Goal: Information Seeking & Learning: Learn about a topic

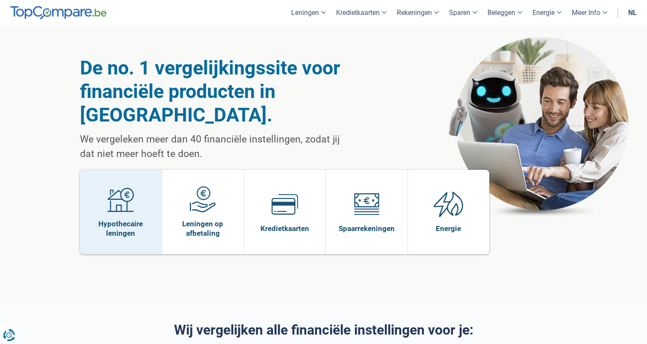
click at [133, 186] on img at bounding box center [120, 199] width 27 height 27
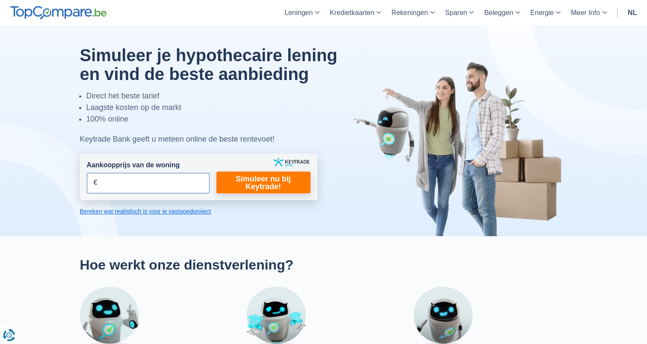
click at [141, 184] on input "Aankoopprijs van de woning" at bounding box center [148, 183] width 123 height 21
type input "9"
type input "875.000"
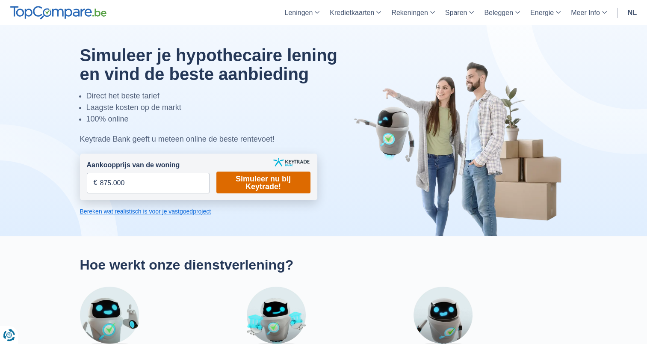
click at [259, 179] on link "Simuleer nu bij Keytrade!" at bounding box center [263, 182] width 94 height 22
click at [248, 183] on link "Simuleer nu bij Keytrade!" at bounding box center [263, 182] width 94 height 22
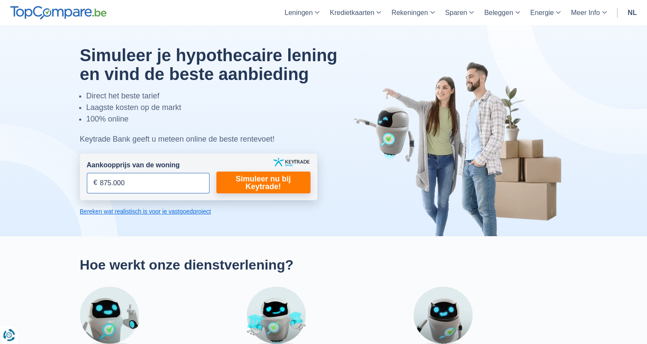
click at [125, 186] on input "875.000" at bounding box center [148, 183] width 123 height 21
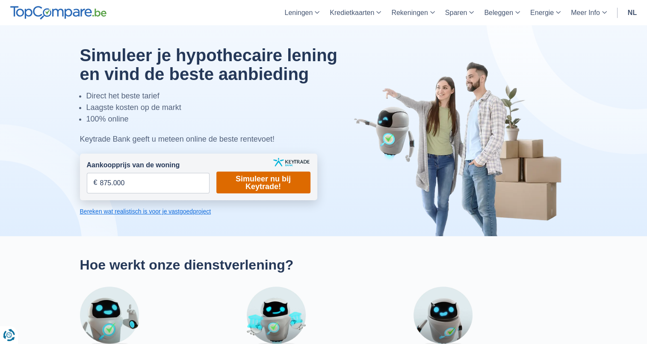
click at [241, 183] on link "Simuleer nu bij Keytrade!" at bounding box center [263, 182] width 94 height 22
click at [191, 210] on link "Bereken wat realistisch is voor je vastgoedproject" at bounding box center [198, 211] width 237 height 9
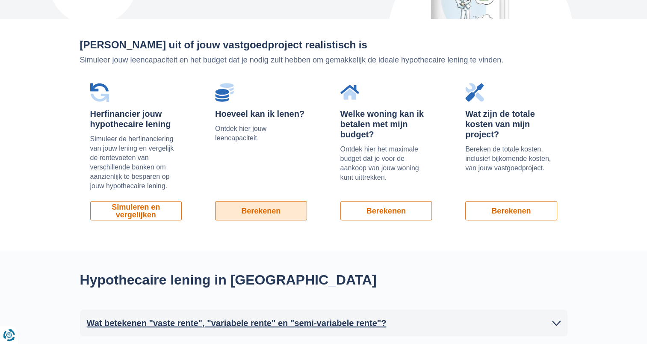
scroll to position [579, 0]
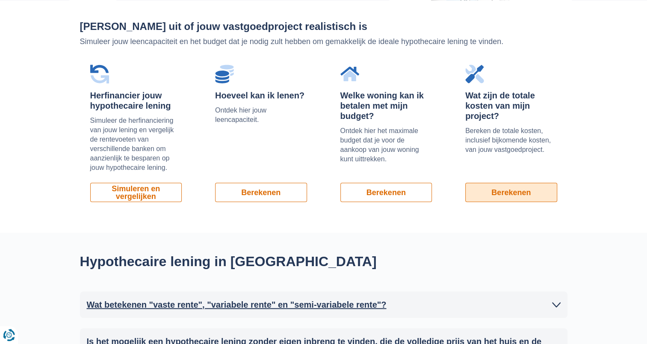
click at [535, 185] on link "Berekenen" at bounding box center [511, 192] width 92 height 19
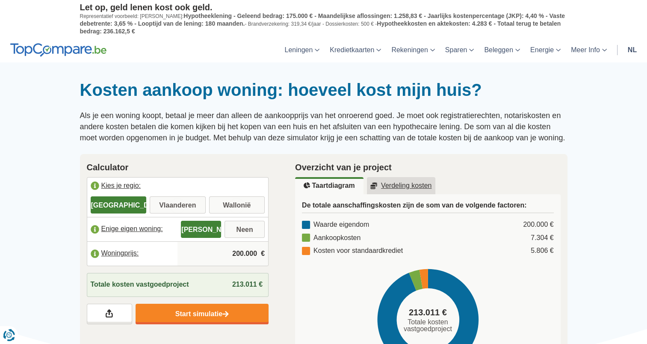
scroll to position [128, 0]
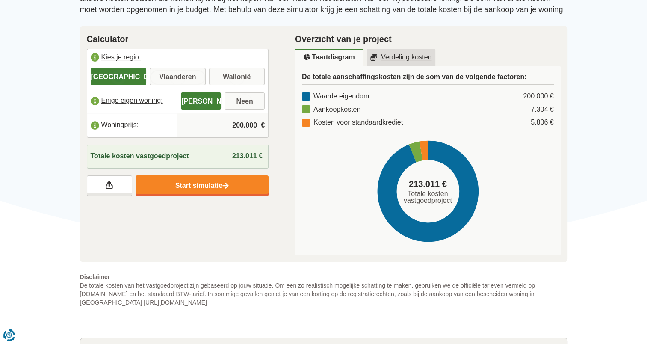
click at [185, 77] on input "Vlaanderen" at bounding box center [178, 77] width 56 height 15
radio input "true"
drag, startPoint x: 230, startPoint y: 118, endPoint x: 251, endPoint y: 125, distance: 22.3
click at [231, 118] on input "200.000" at bounding box center [223, 125] width 84 height 23
click at [250, 124] on input "200.000" at bounding box center [223, 125] width 84 height 23
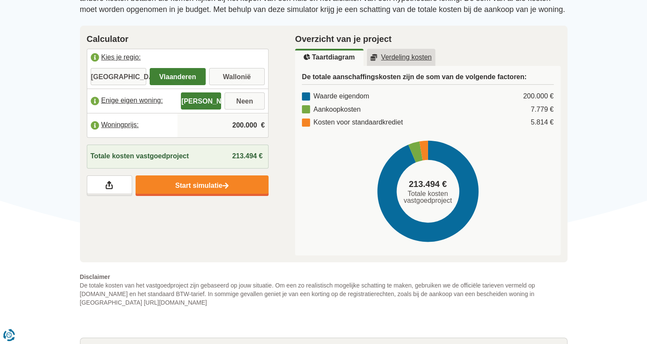
click at [250, 124] on input "200.000" at bounding box center [223, 125] width 84 height 23
type input "875.000"
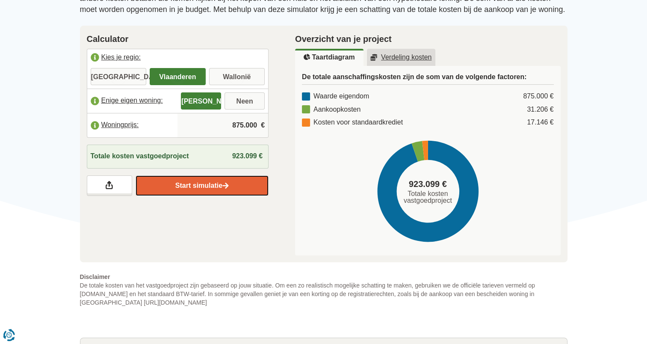
click at [226, 186] on img at bounding box center [225, 185] width 6 height 7
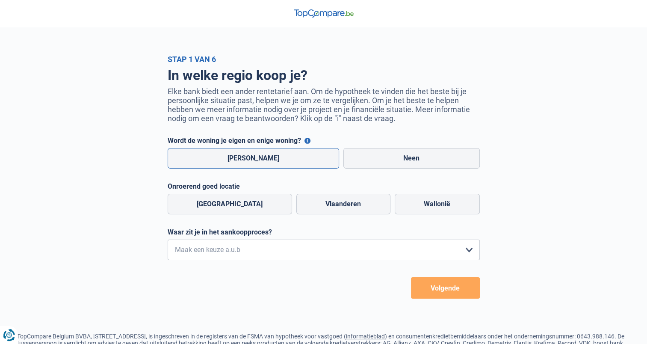
click at [259, 164] on label "Ja" at bounding box center [254, 158] width 172 height 21
click at [259, 164] on input "Ja" at bounding box center [254, 158] width 172 height 21
radio input "true"
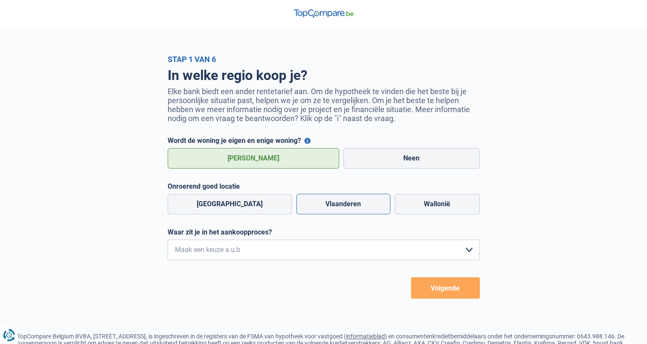
click at [340, 201] on label "Vlaanderen" at bounding box center [343, 204] width 94 height 21
click at [340, 201] on input "Vlaanderen" at bounding box center [343, 204] width 94 height 21
radio input "true"
click at [297, 246] on select "Ik wil me uitsluitend informeren omdat ik op dit moment geen concrete plannen h…" at bounding box center [324, 249] width 312 height 21
select select "0"
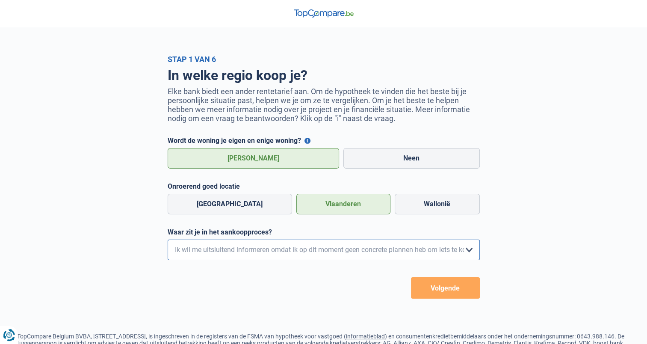
click at [168, 241] on select "Ik wil me uitsluitend informeren omdat ik op dit moment geen concrete plannen h…" at bounding box center [324, 249] width 312 height 21
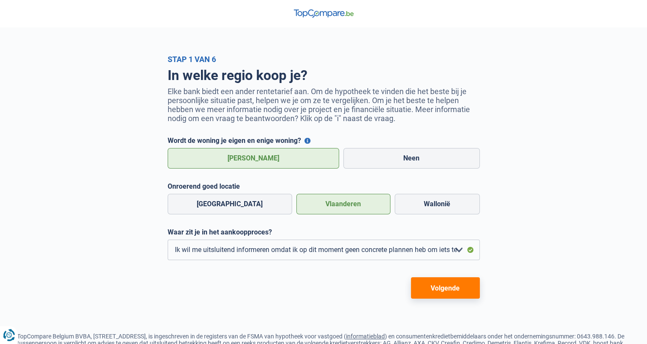
click at [461, 292] on button "Volgende" at bounding box center [445, 287] width 69 height 21
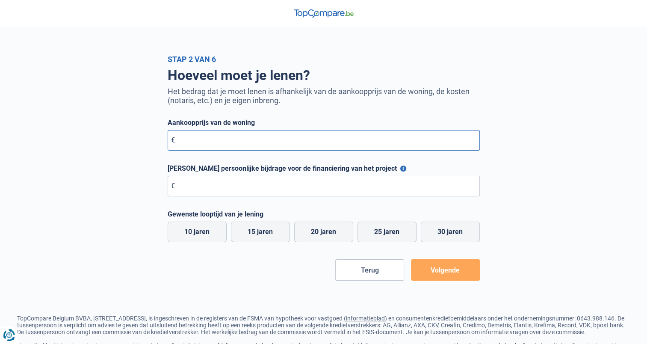
click at [330, 143] on input "Aankoopprijs van de woning" at bounding box center [324, 140] width 312 height 21
type input "875.000"
type input "150.000"
click at [405, 240] on label "25 jaren" at bounding box center [387, 232] width 59 height 21
click at [405, 240] on input "25 jaren" at bounding box center [387, 232] width 59 height 21
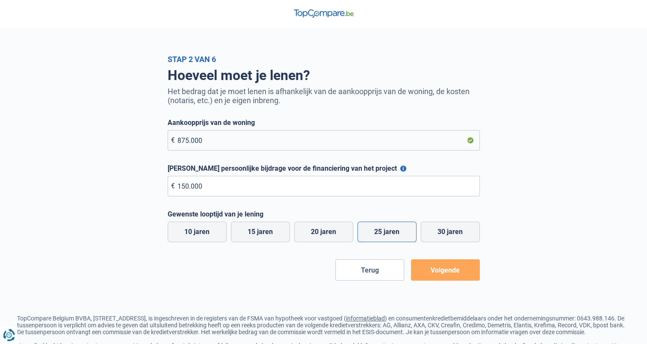
radio input "true"
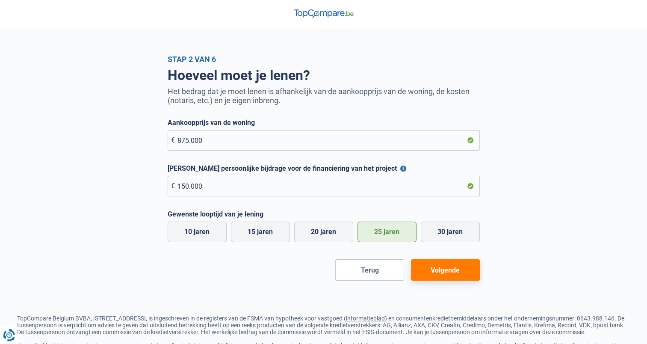
click at [446, 264] on button "Volgende" at bounding box center [445, 269] width 69 height 21
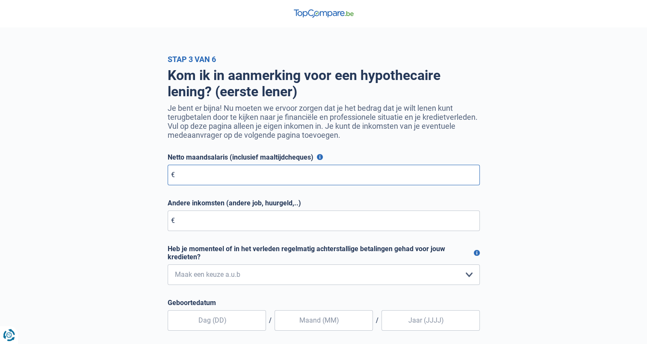
click at [313, 181] on input "Netto maandsalaris (inclusief maaltijdcheques)" at bounding box center [324, 175] width 312 height 21
type input "4.500"
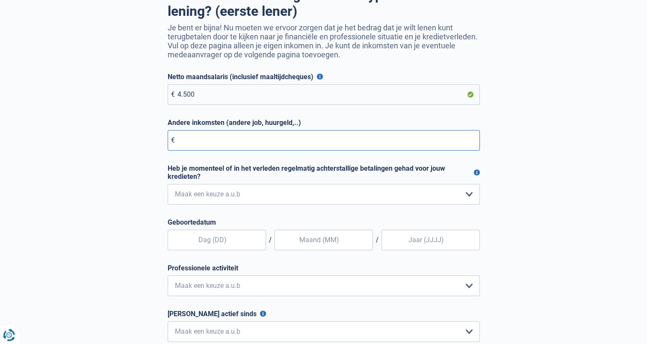
scroll to position [171, 0]
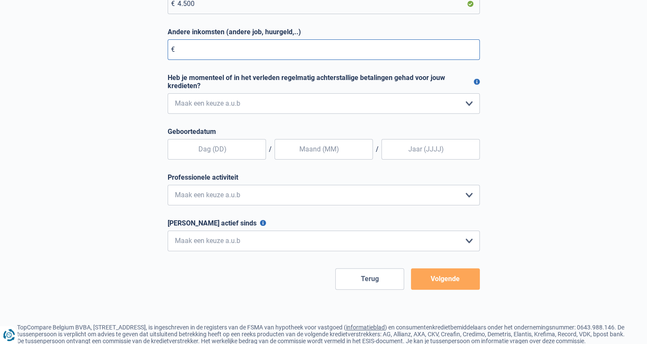
click at [308, 50] on input "Andere inkomsten (andere job, huurgeld,..)" at bounding box center [324, 49] width 312 height 21
drag, startPoint x: 253, startPoint y: 48, endPoint x: 157, endPoint y: 52, distance: 96.7
click at [157, 52] on div "Kom ik in aanmerking voor een hypothecaire lening? (eerste lener) Je bent er bi…" at bounding box center [324, 91] width 488 height 397
type input "900"
click at [248, 104] on select "Nee, nooit Ja, maar ik heb deze minder dan een jaar geleden afbetaald Ja, maar …" at bounding box center [324, 103] width 312 height 21
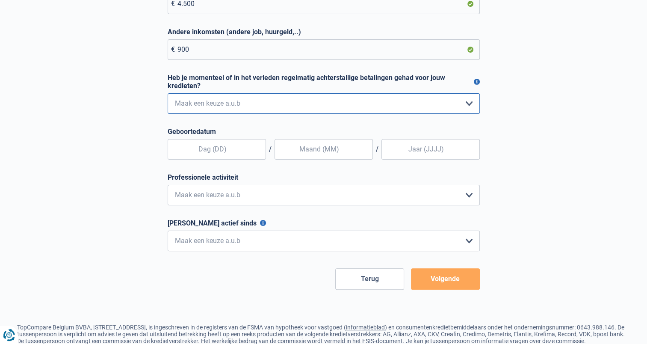
select select "0"
click at [168, 95] on select "Nee, nooit Ja, maar ik heb deze minder dan een jaar geleden afbetaald Ja, maar …" at bounding box center [324, 103] width 312 height 21
click at [222, 149] on input "text" at bounding box center [217, 149] width 98 height 21
type input "12"
type input "0"
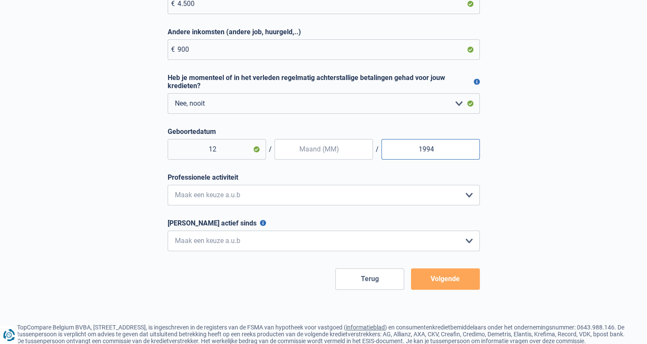
type input "1994"
click at [307, 148] on input "text" at bounding box center [324, 149] width 98 height 21
type input "04"
click at [272, 197] on select "Bediende Arbeider Ambtenaar Zelfstandige Bedrijfsleider Gepensioneerde Vrij ber…" at bounding box center [324, 195] width 312 height 21
select select "privateEmployee"
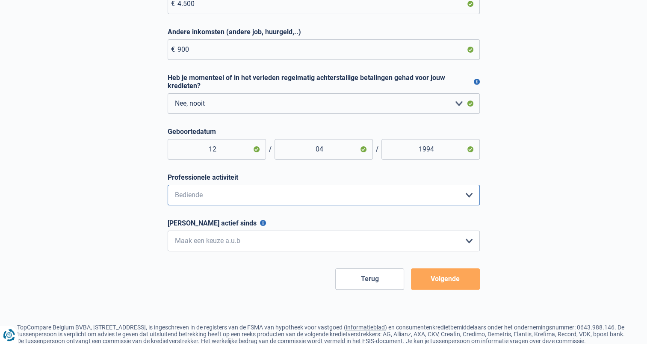
click at [168, 186] on select "Bediende Arbeider Ambtenaar Zelfstandige Bedrijfsleider Gepensioneerde Vrij ber…" at bounding box center [324, 195] width 312 height 21
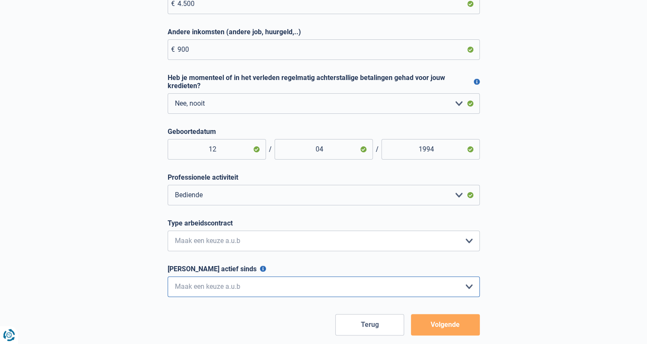
click at [249, 290] on select "< 6 maanden 6 - 12 maanden 12 - 24 maanden 24 - 36 maanden > 36 maanden Maak ee…" at bounding box center [324, 286] width 312 height 21
select select "more36"
click at [168, 278] on select "< 6 maanden 6 - 12 maanden 12 - 24 maanden 24 - 36 maanden > 36 maanden Maak ee…" at bounding box center [324, 286] width 312 height 21
click at [473, 326] on button "Volgende" at bounding box center [445, 324] width 69 height 21
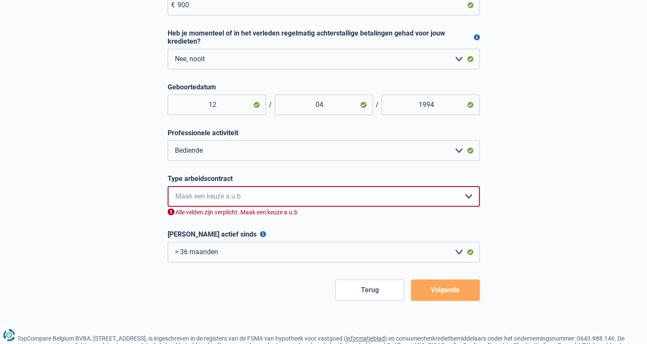
scroll to position [281, 0]
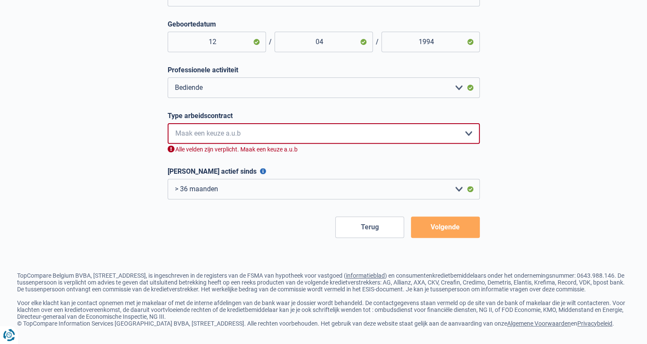
click at [269, 128] on select "Interimcontract Arbeidsovereenkomst van onbepaalde duur Arbeidsovereenkomst van…" at bounding box center [324, 133] width 312 height 21
select select "permanent"
click at [168, 123] on select "Interimcontract Arbeidsovereenkomst van onbepaalde duur Arbeidsovereenkomst van…" at bounding box center [324, 133] width 312 height 21
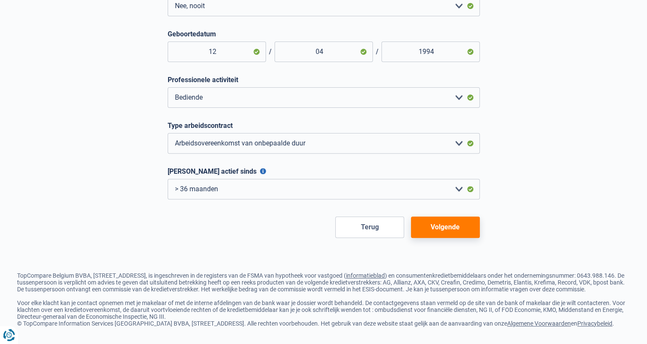
click at [469, 216] on button "Volgende" at bounding box center [445, 226] width 69 height 21
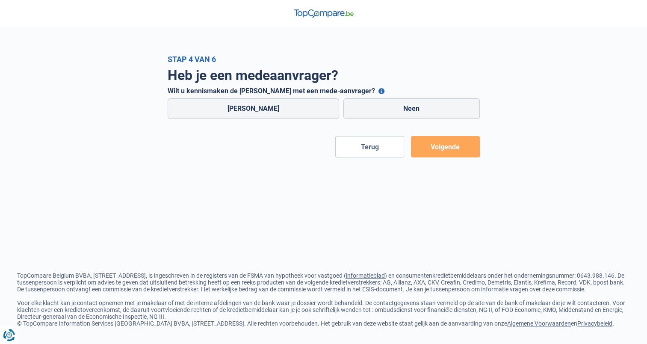
click at [378, 89] on button "Wilt u kennismaken de lening met een mede-aanvrager?" at bounding box center [381, 91] width 6 height 6
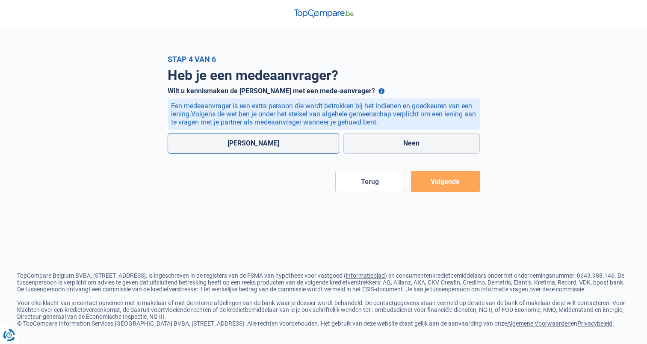
click at [254, 144] on label "Ja" at bounding box center [254, 143] width 172 height 21
click at [254, 144] on input "Ja" at bounding box center [254, 143] width 172 height 21
radio input "true"
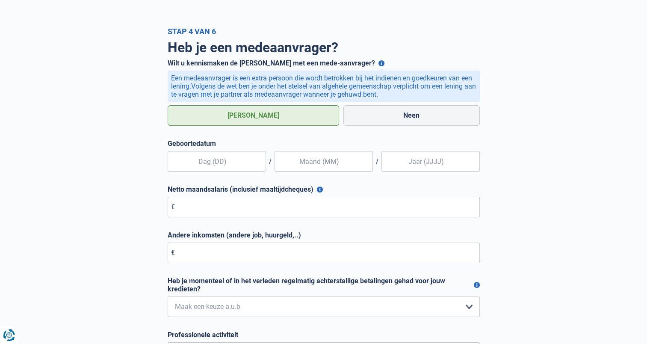
scroll to position [43, 0]
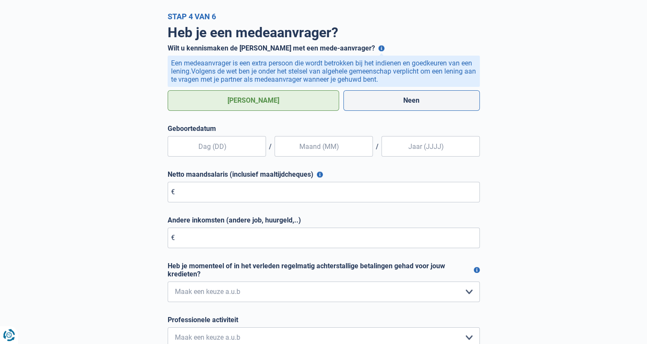
click at [384, 101] on label "Neen" at bounding box center [411, 100] width 136 height 21
click at [384, 101] on input "Neen" at bounding box center [411, 100] width 136 height 21
radio input "true"
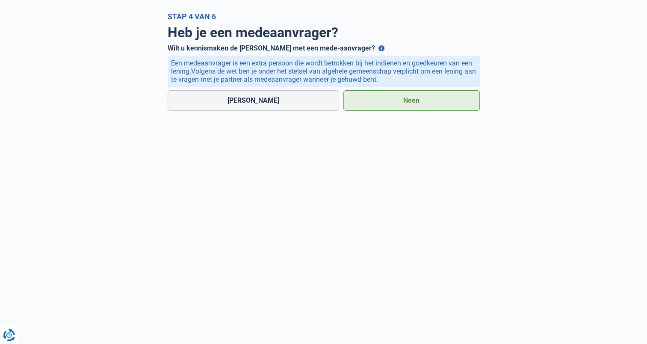
scroll to position [8, 0]
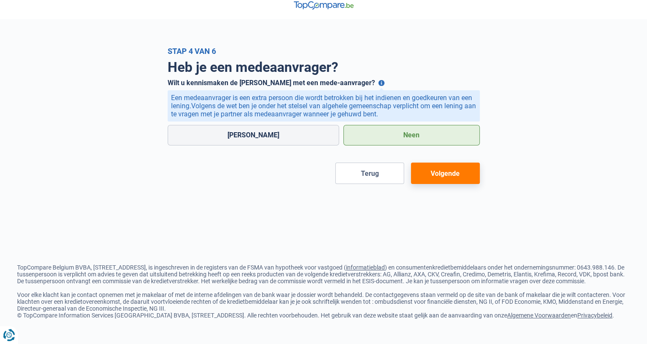
click at [455, 178] on button "Volgende" at bounding box center [445, 173] width 69 height 21
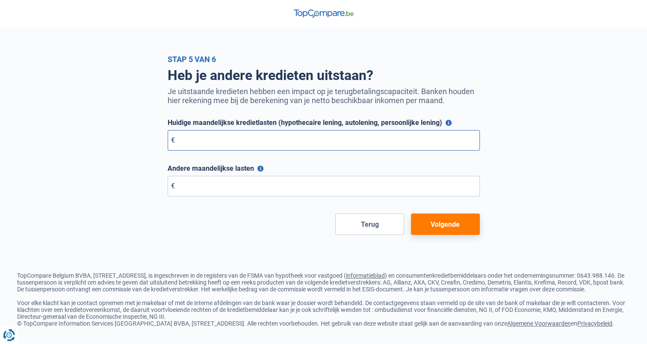
click at [303, 145] on input "Huidige maandelijkse kredietlasten (hypothecaire lening, autolening, persoonlij…" at bounding box center [324, 140] width 312 height 21
type input "888"
click at [446, 223] on button "Volgende" at bounding box center [445, 223] width 69 height 21
